Goal: Navigation & Orientation: Understand site structure

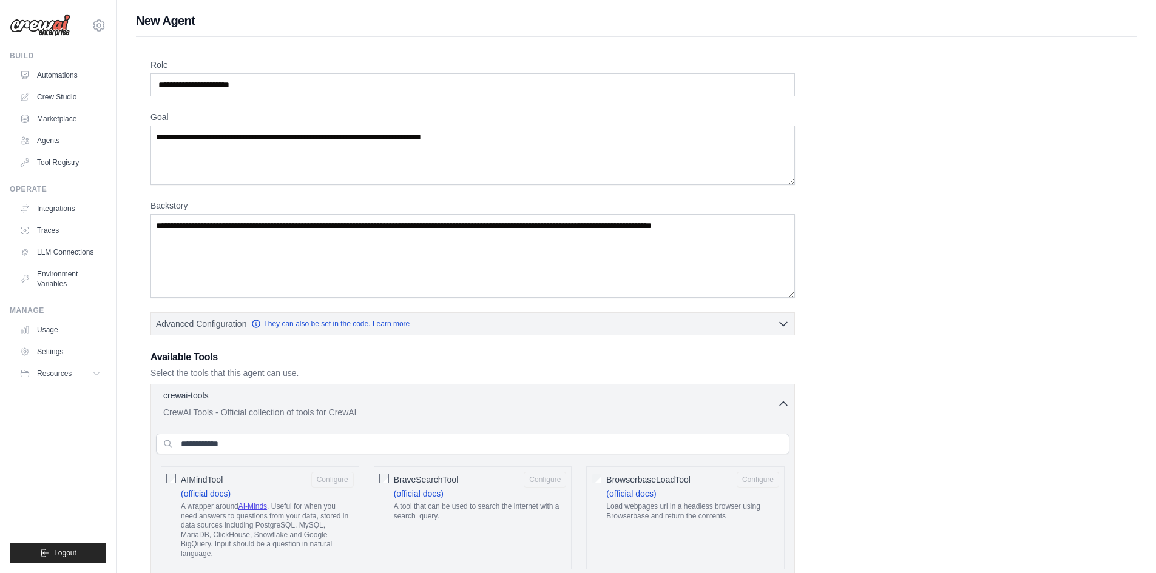
scroll to position [933, 0]
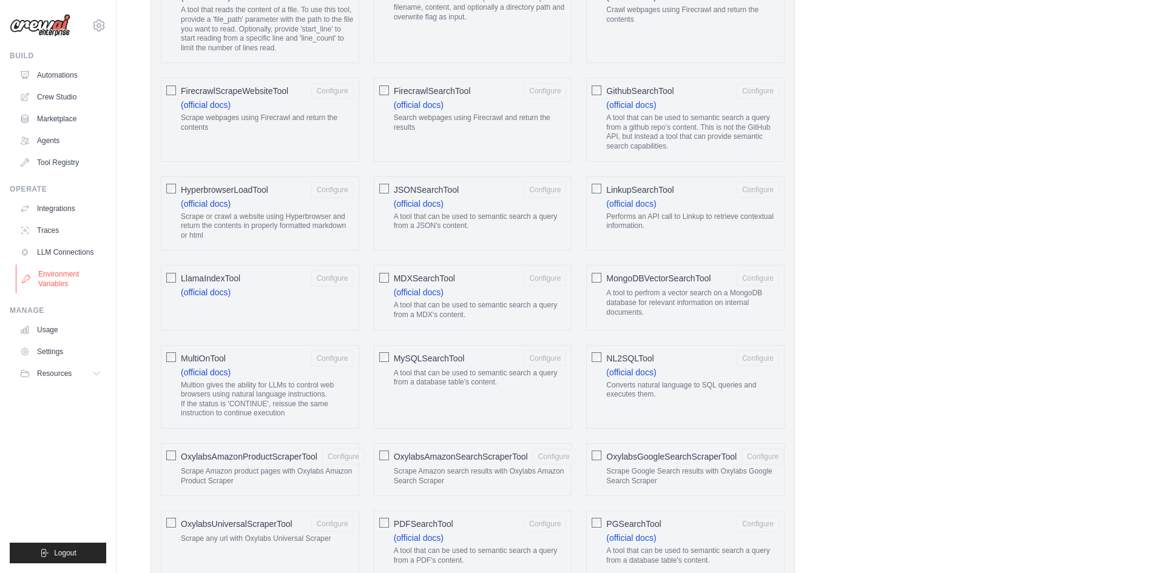
click at [55, 289] on link "Environment Variables" at bounding box center [62, 279] width 92 height 29
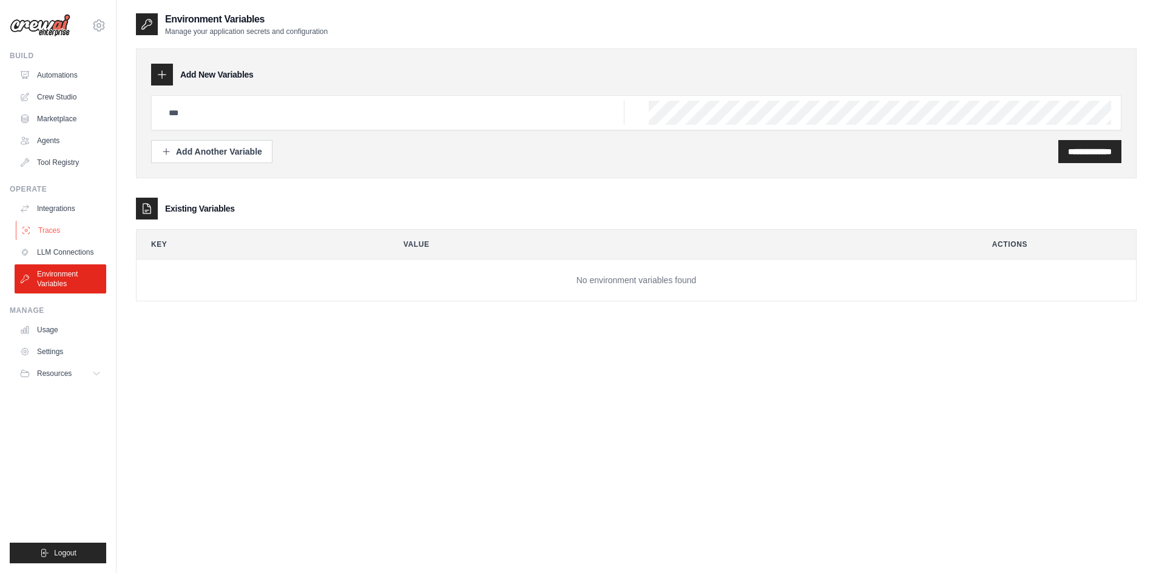
click at [62, 224] on link "Traces" at bounding box center [62, 230] width 92 height 19
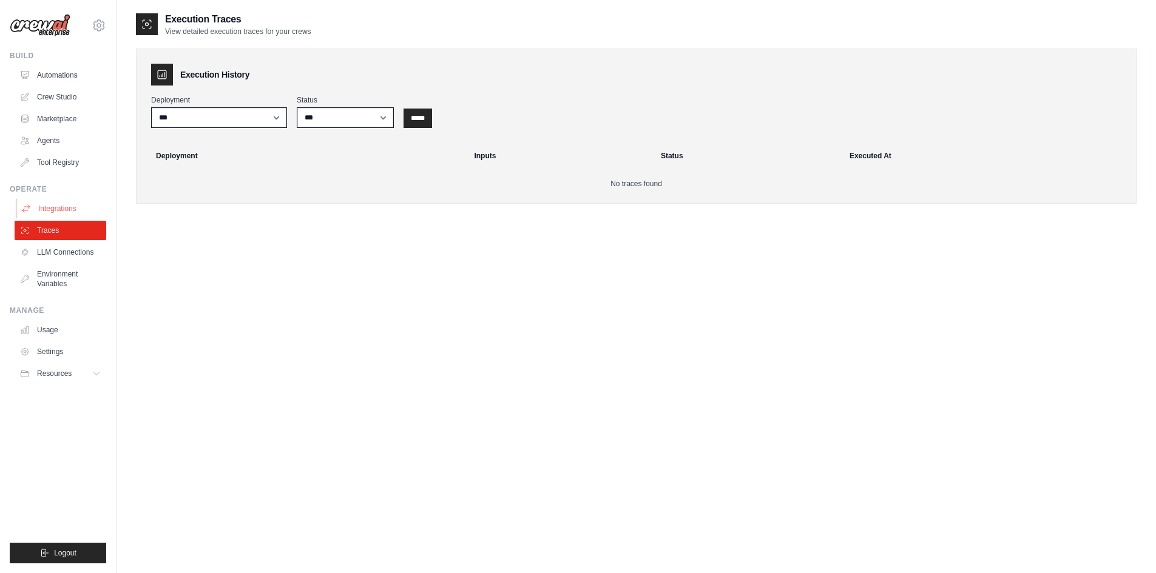
click at [58, 217] on link "Integrations" at bounding box center [62, 208] width 92 height 19
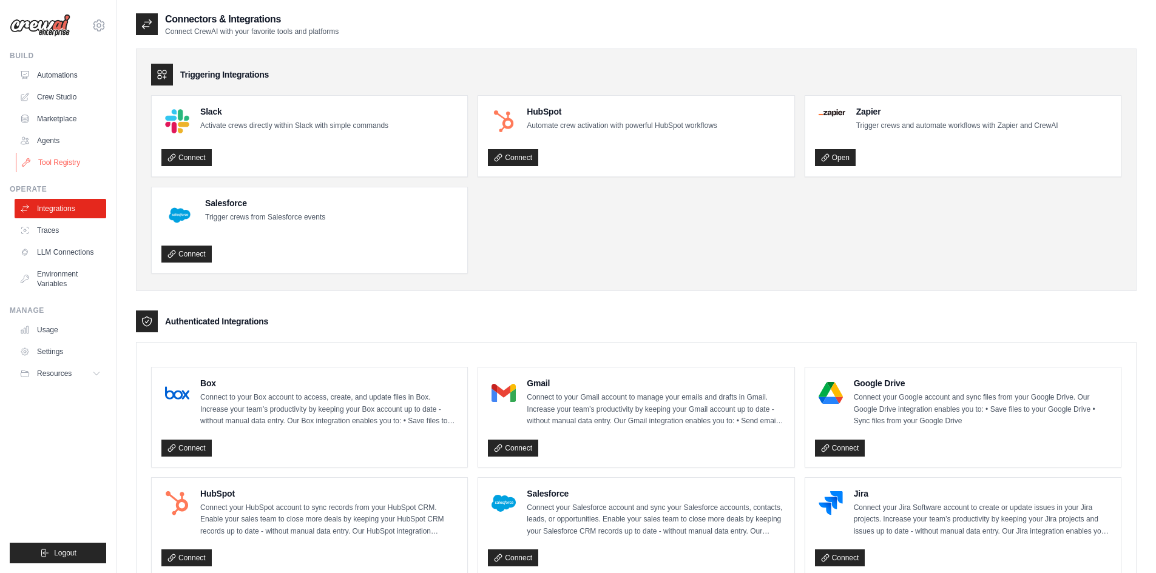
click at [58, 167] on link "Tool Registry" at bounding box center [62, 162] width 92 height 19
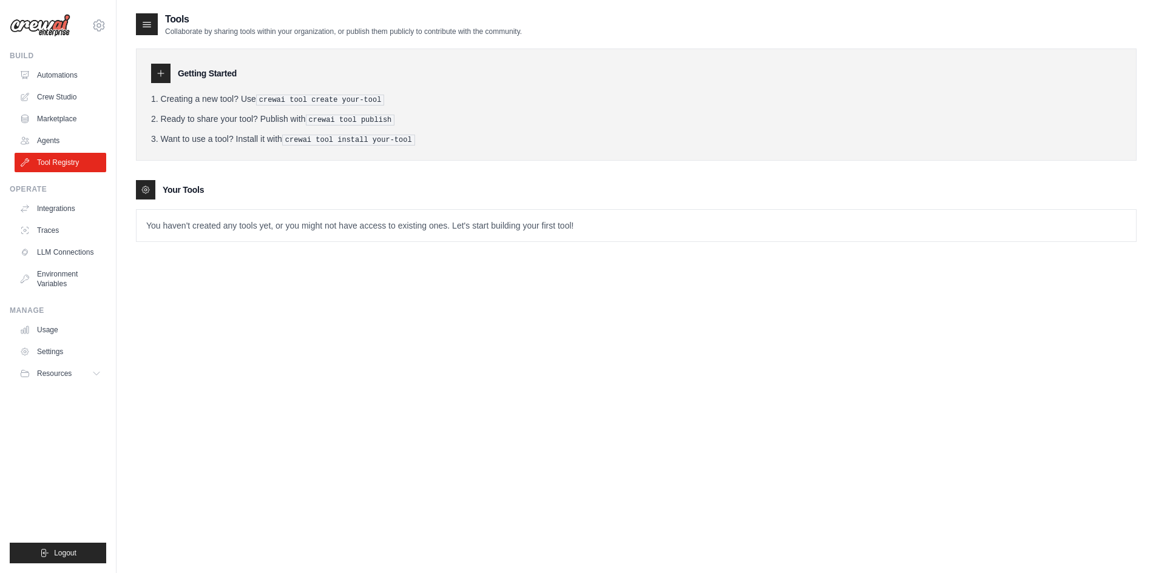
click at [777, 84] on div "Getting Started Creating a new tool? Use crewai tool create your-tool Ready to …" at bounding box center [636, 105] width 1001 height 112
